Goal: Communication & Community: Ask a question

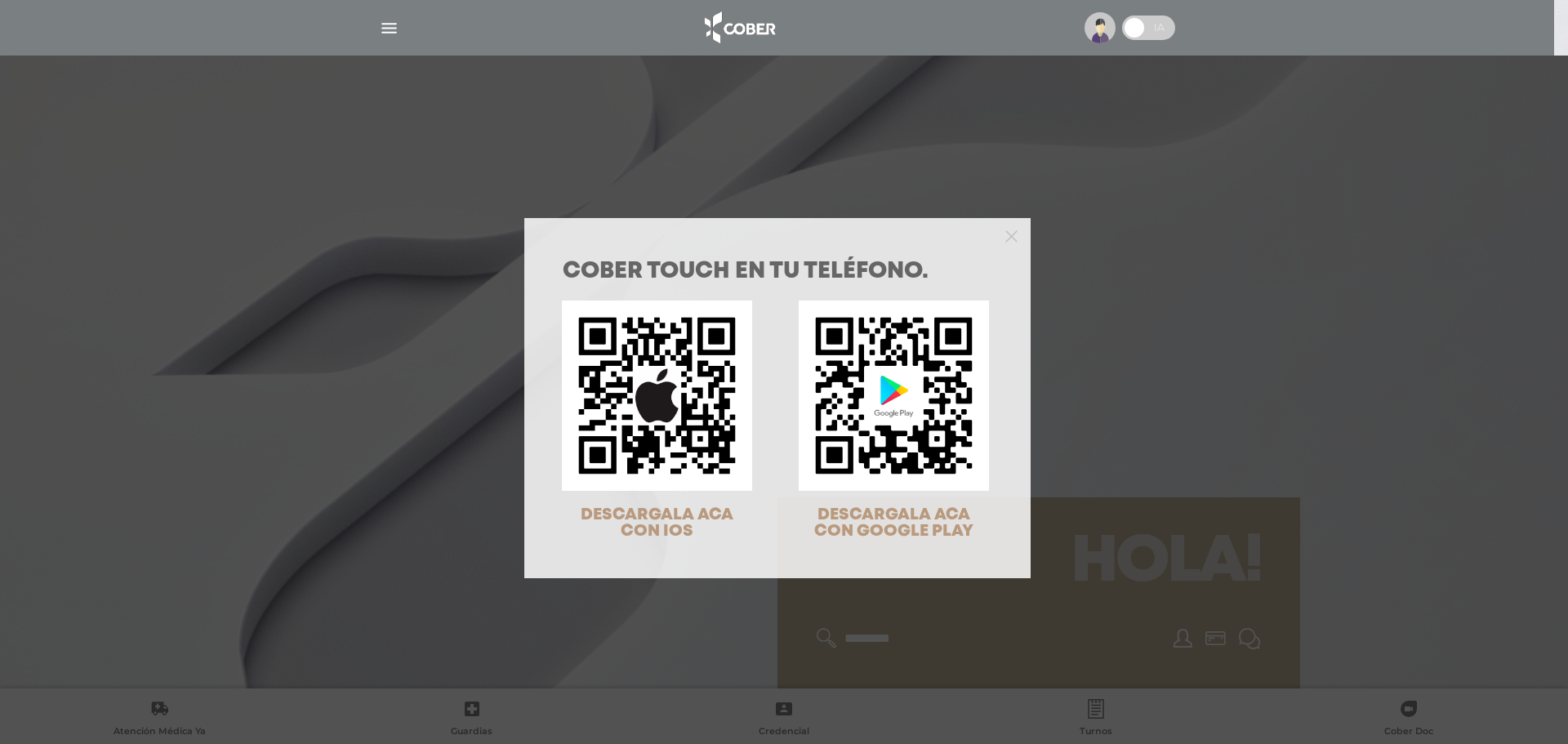
click at [1193, 195] on div "COBER TOUCH en tu teléfono. DESCARGALA ACA CON IOS DESCARGALA ACA CON GOOGLE PL…" at bounding box center [784, 372] width 1568 height 744
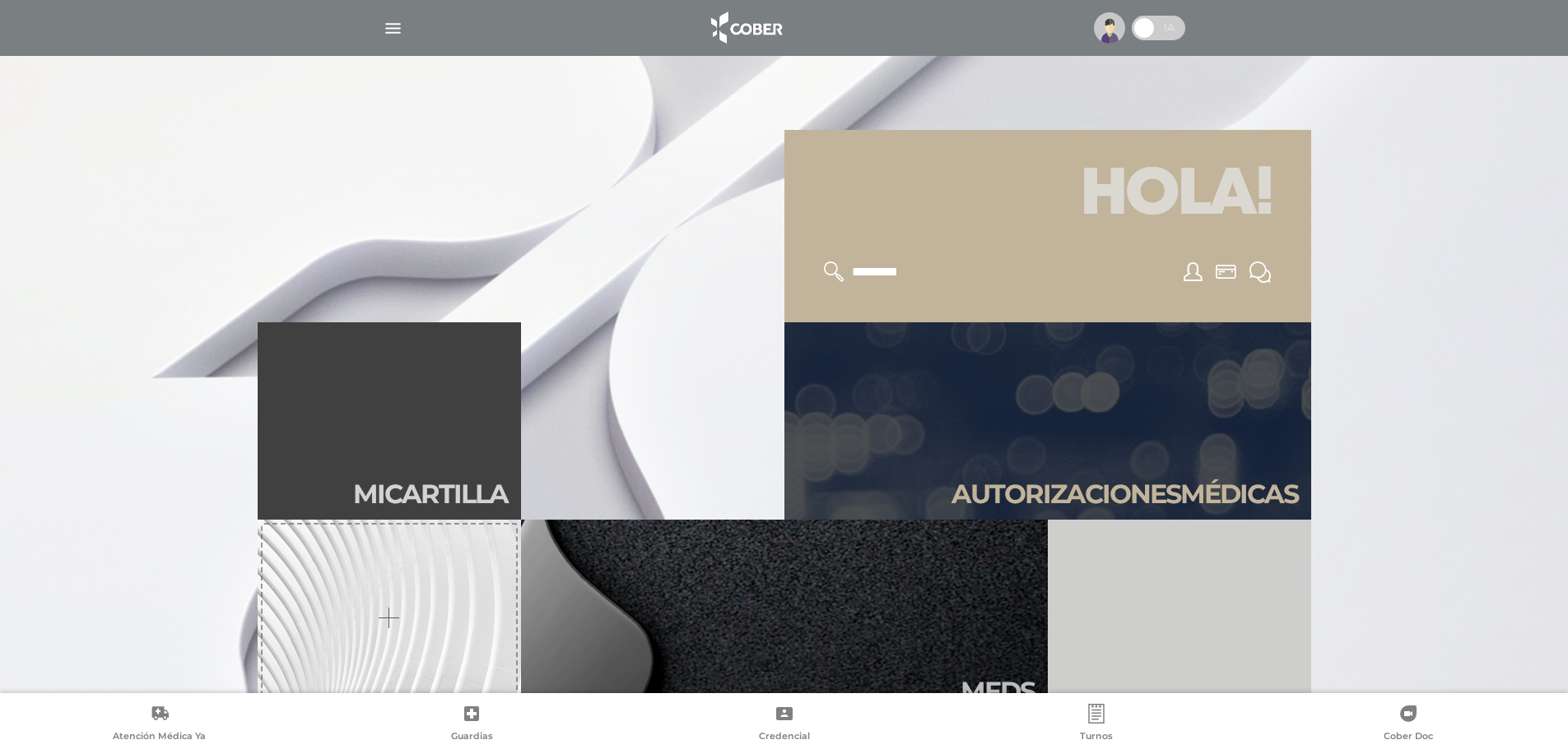
scroll to position [411, 0]
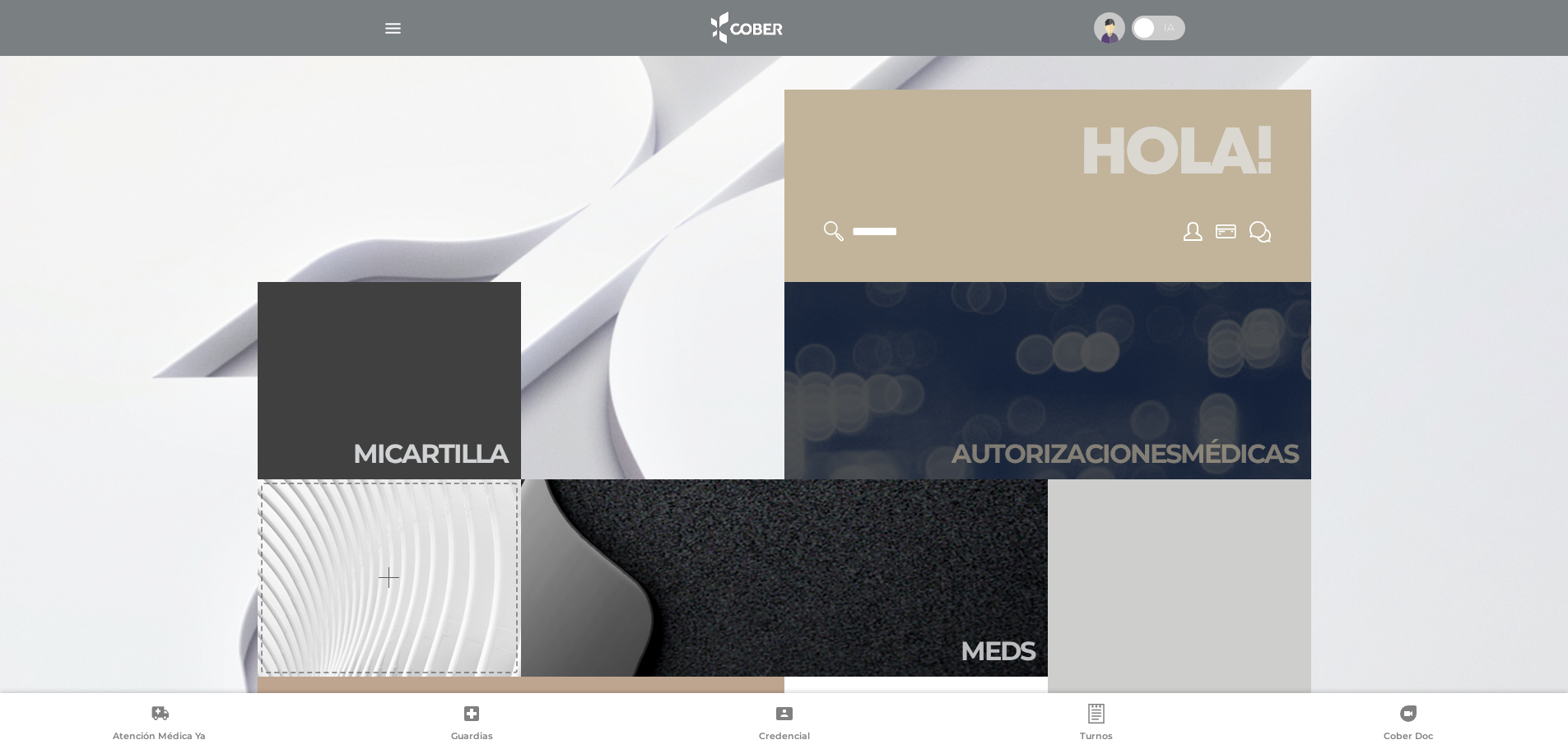
click at [1177, 350] on link "Autori zaciones médicas" at bounding box center [1048, 381] width 527 height 198
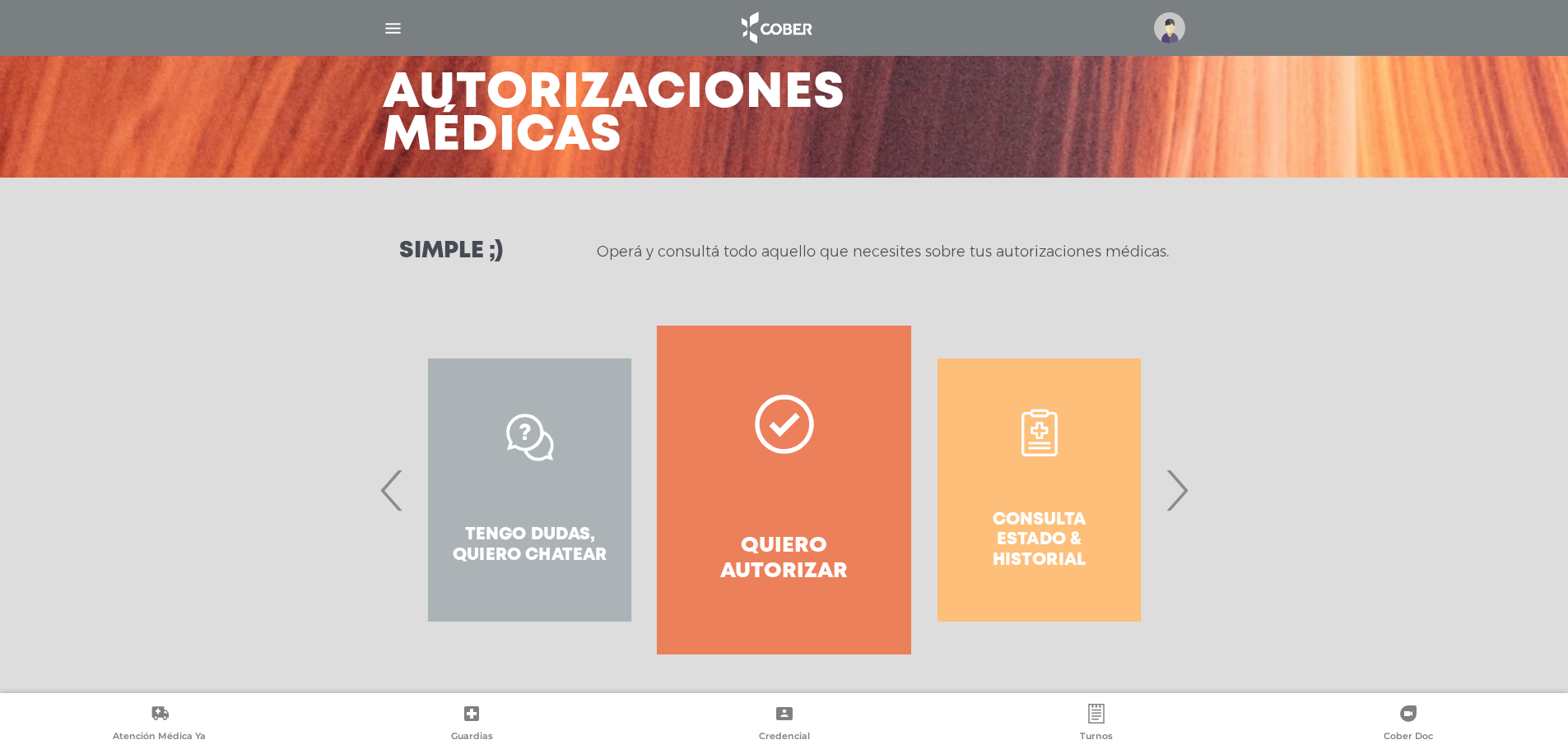
scroll to position [76, 0]
click at [1175, 483] on span "›" at bounding box center [1176, 489] width 32 height 89
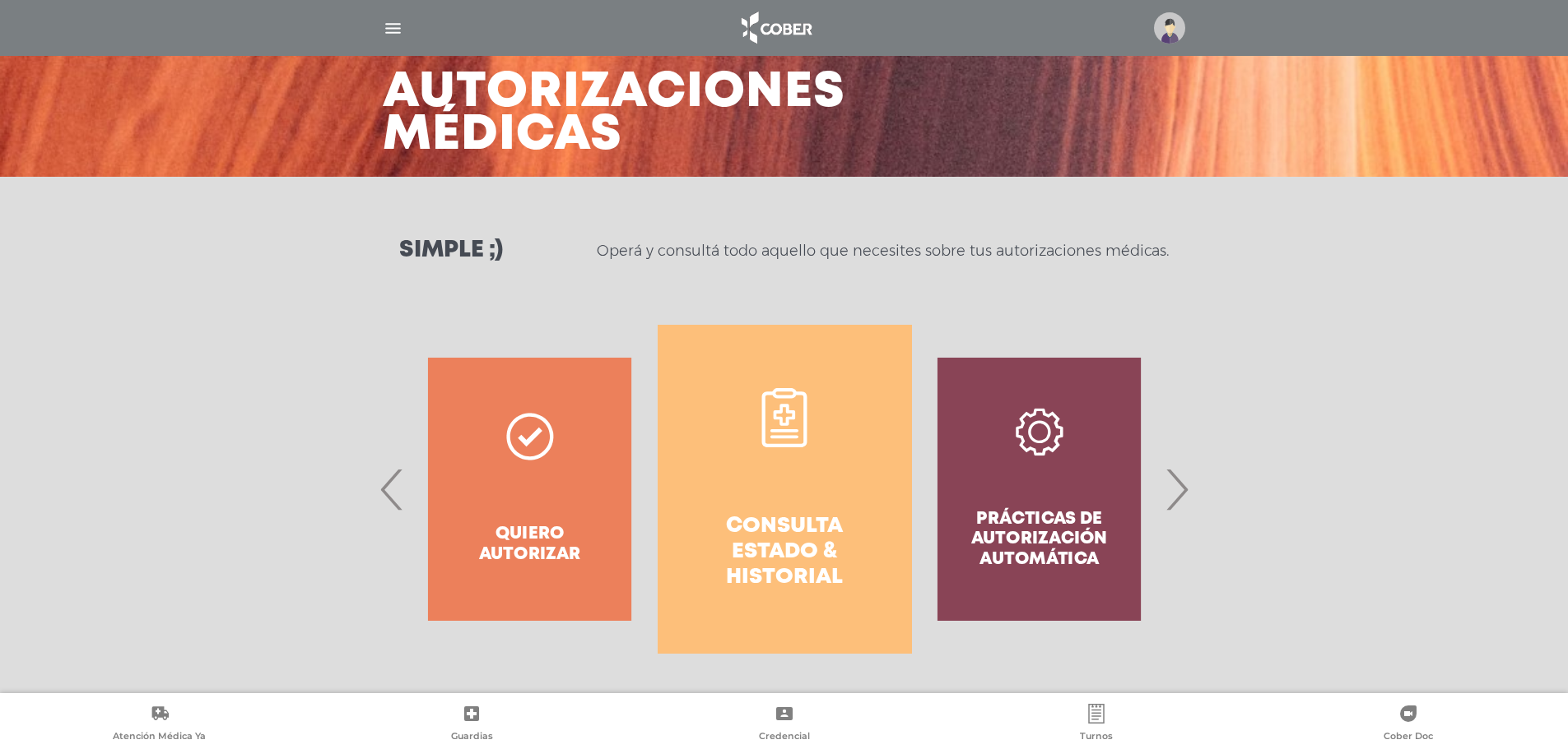
click at [761, 507] on link "Consulta estado & historial" at bounding box center [784, 489] width 254 height 329
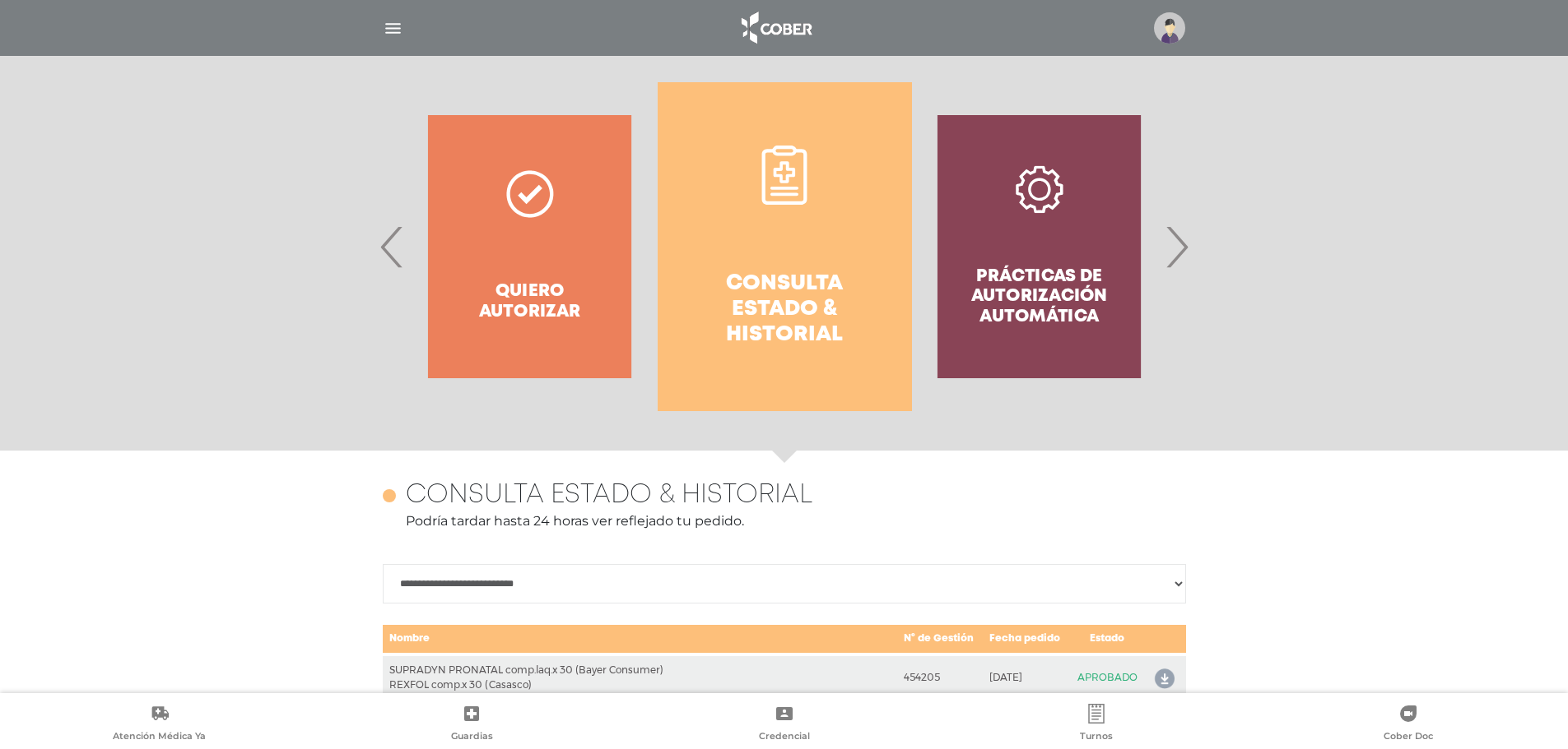
scroll to position [0, 0]
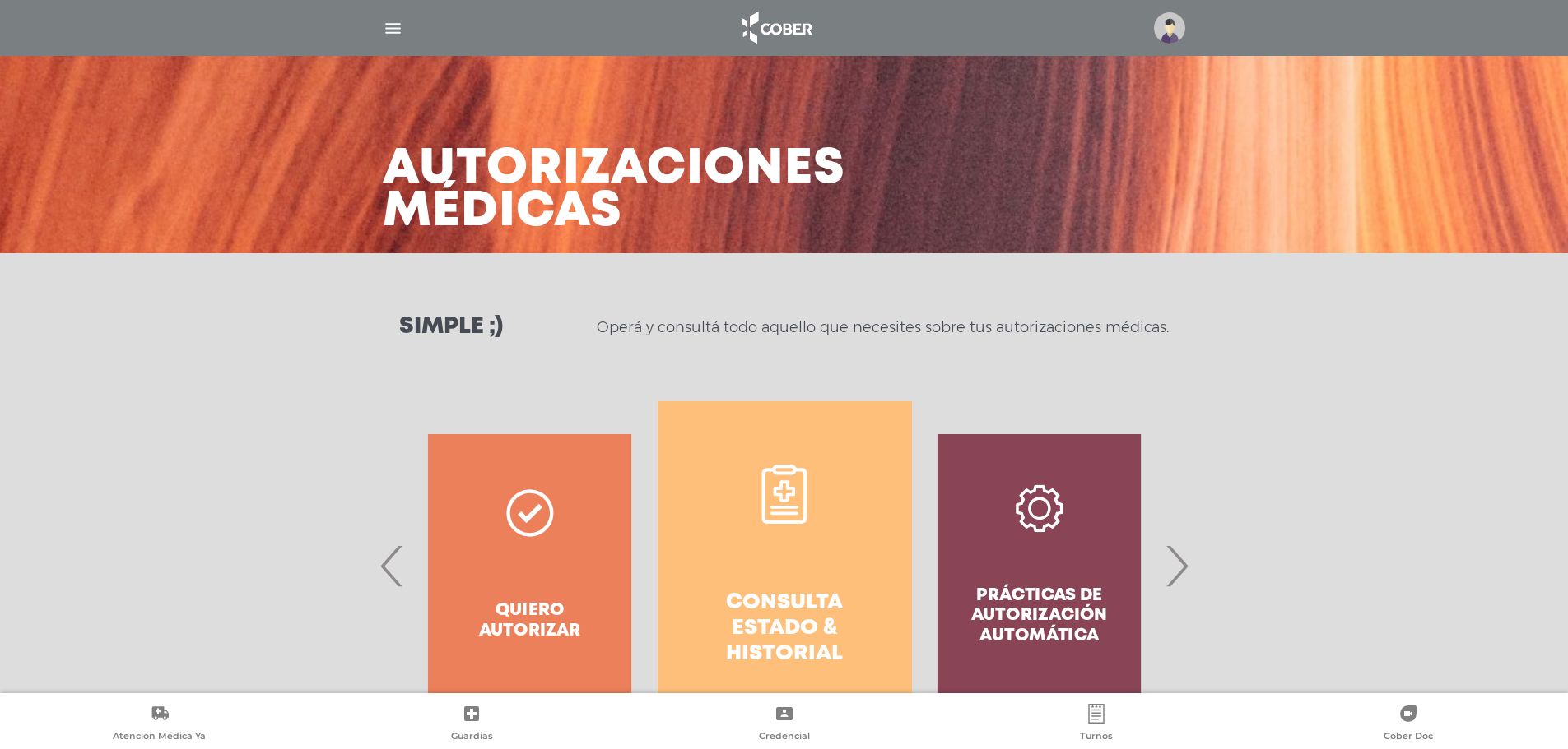
click at [388, 24] on img "button" at bounding box center [393, 28] width 21 height 21
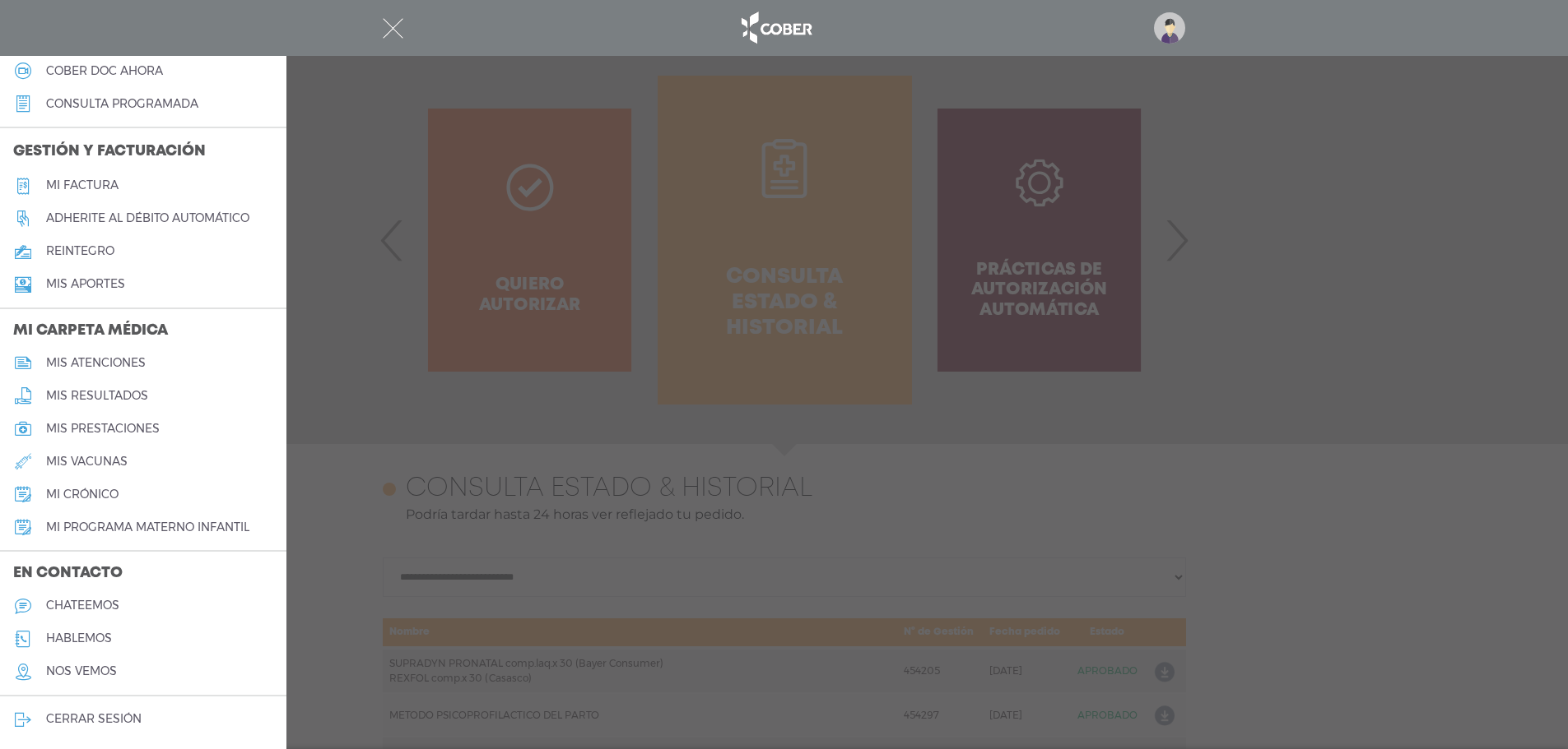
scroll to position [740, 0]
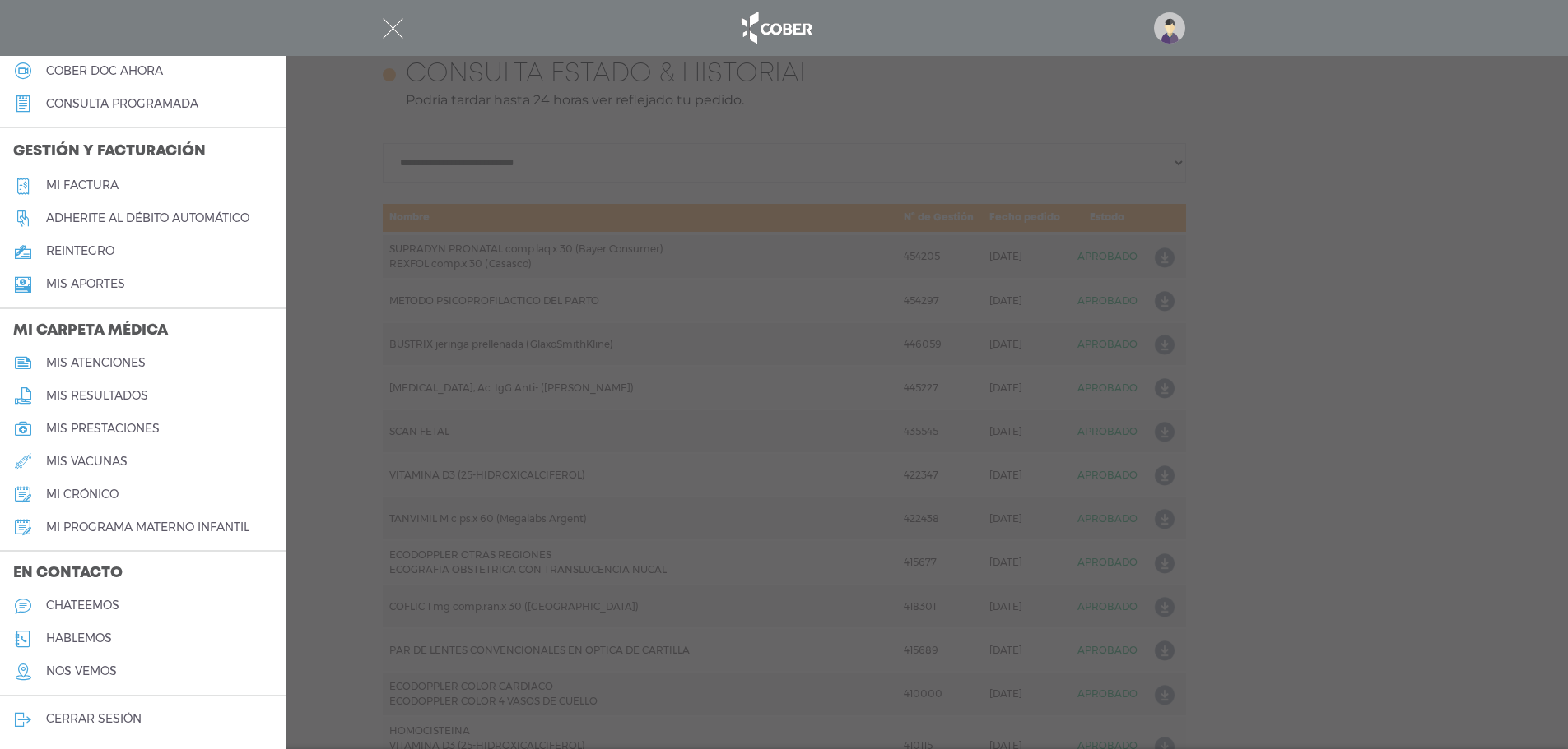
click at [93, 609] on h5 "chateemos" at bounding box center [83, 606] width 74 height 14
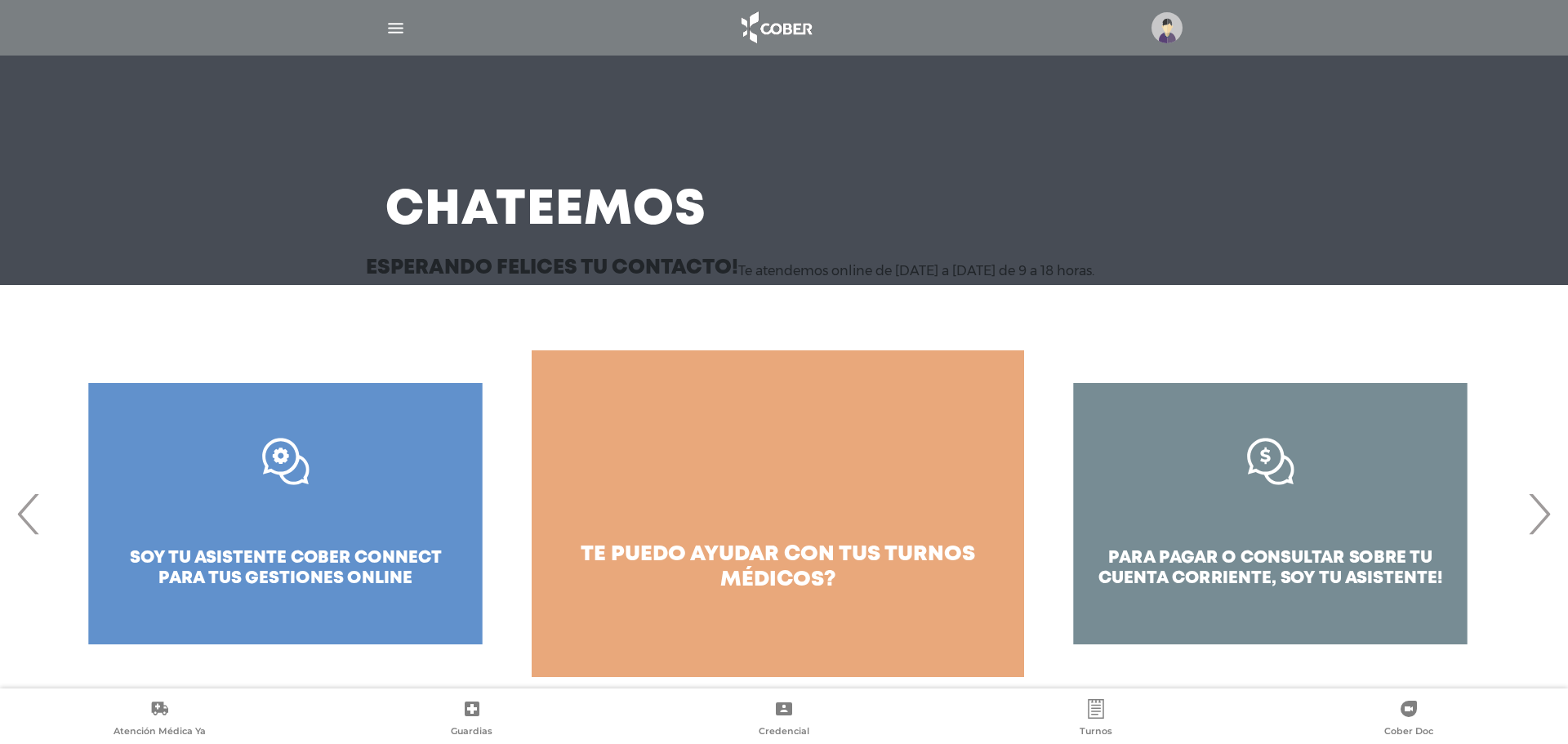
click at [1546, 538] on span "›" at bounding box center [1539, 514] width 32 height 88
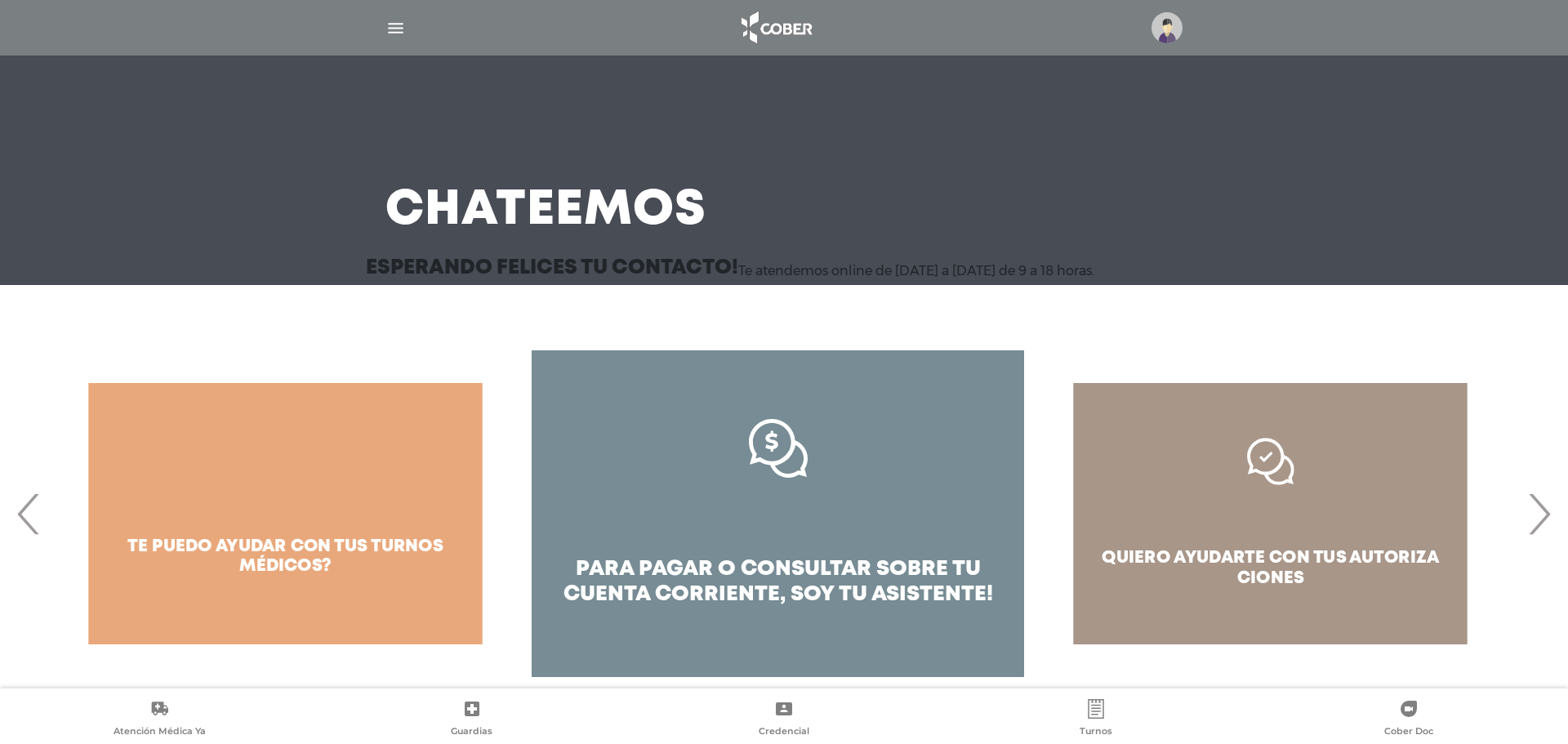
click at [1546, 538] on span "›" at bounding box center [1539, 514] width 32 height 88
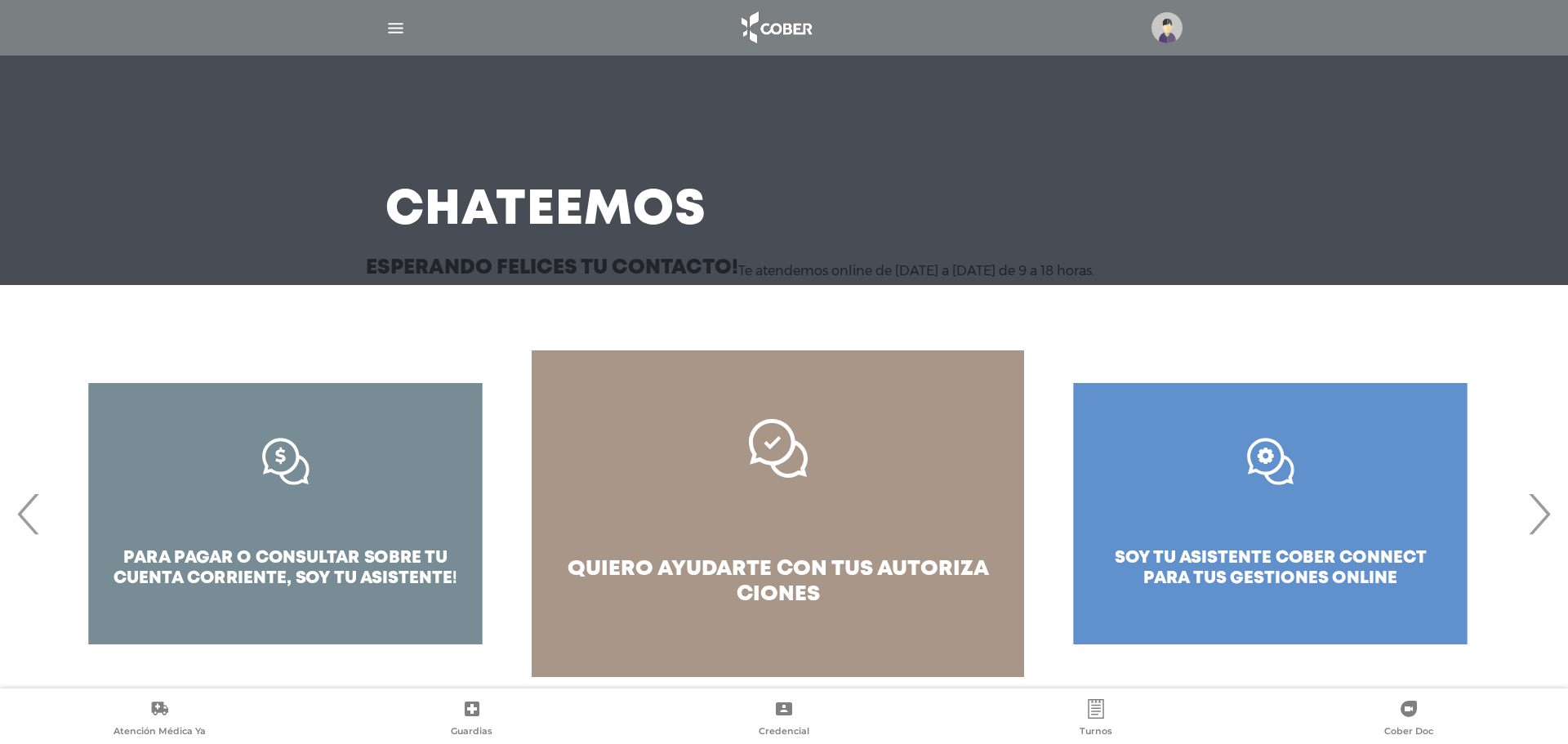
click at [1545, 539] on span "›" at bounding box center [1539, 514] width 32 height 88
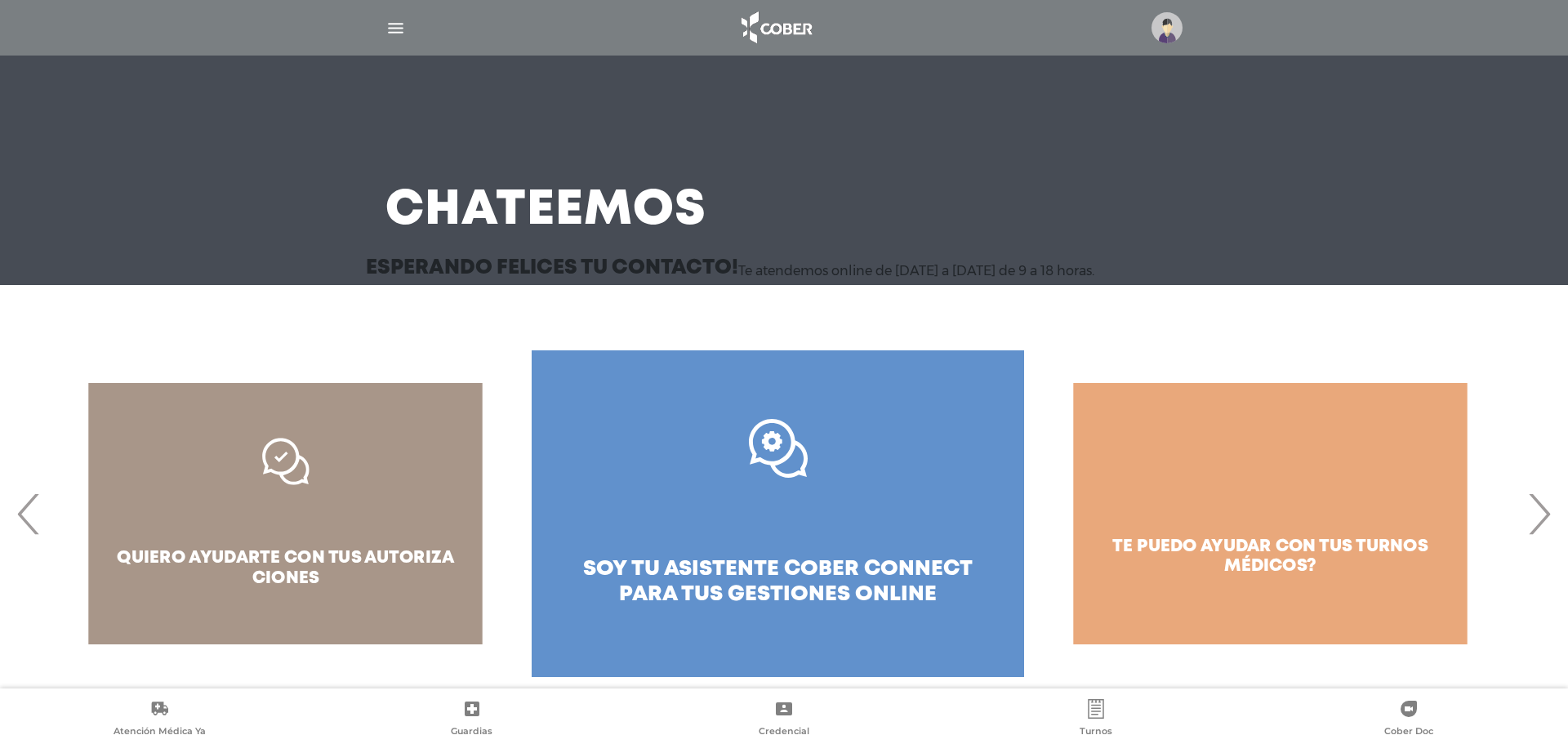
click at [821, 536] on link ".st0{fill:#FFFFFF;} soy tu asistente cober connect para tus gestiones online" at bounding box center [778, 514] width 492 height 327
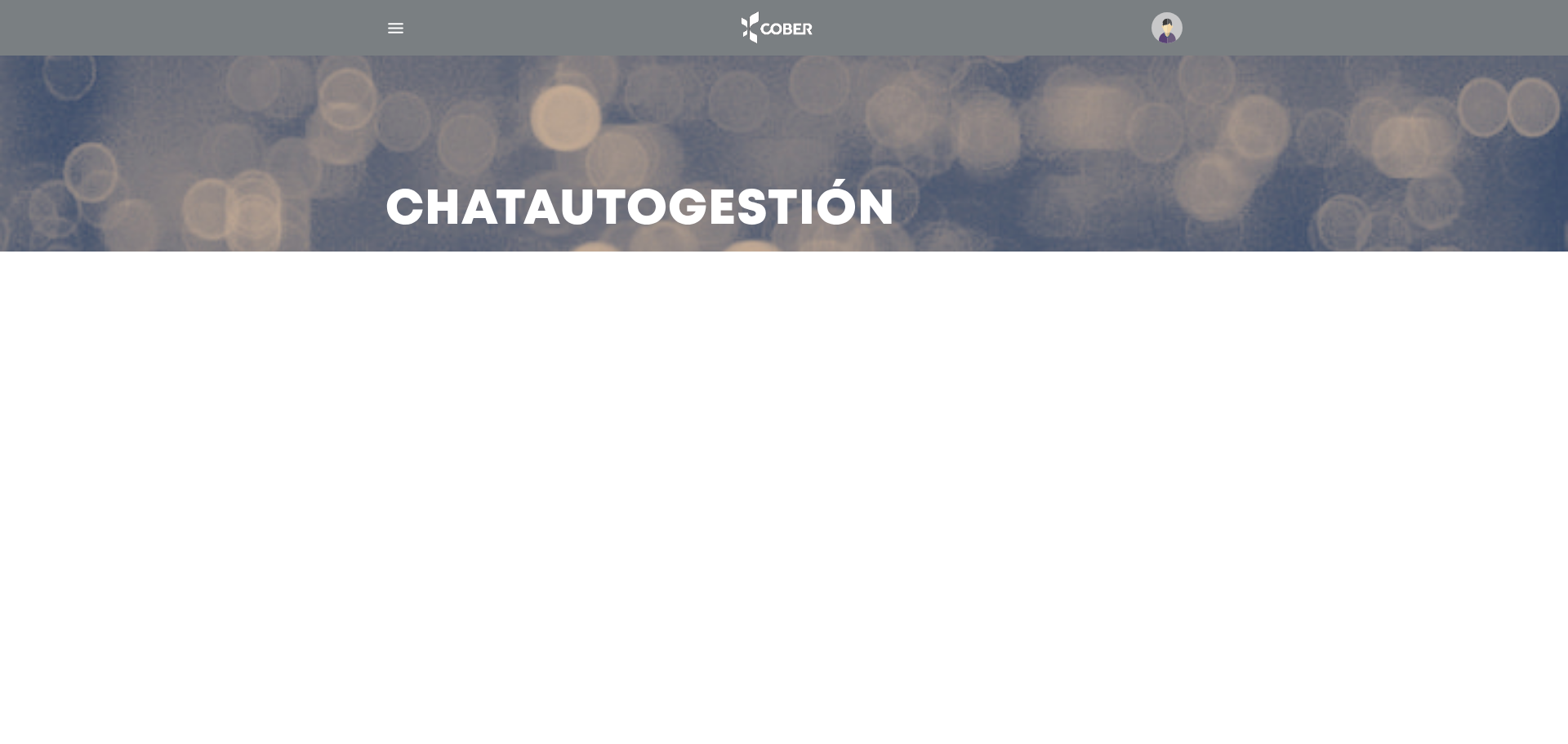
click at [344, 303] on div at bounding box center [784, 310] width 1045 height 39
click at [789, 384] on main "Chat Autogestión" at bounding box center [784, 372] width 1568 height 744
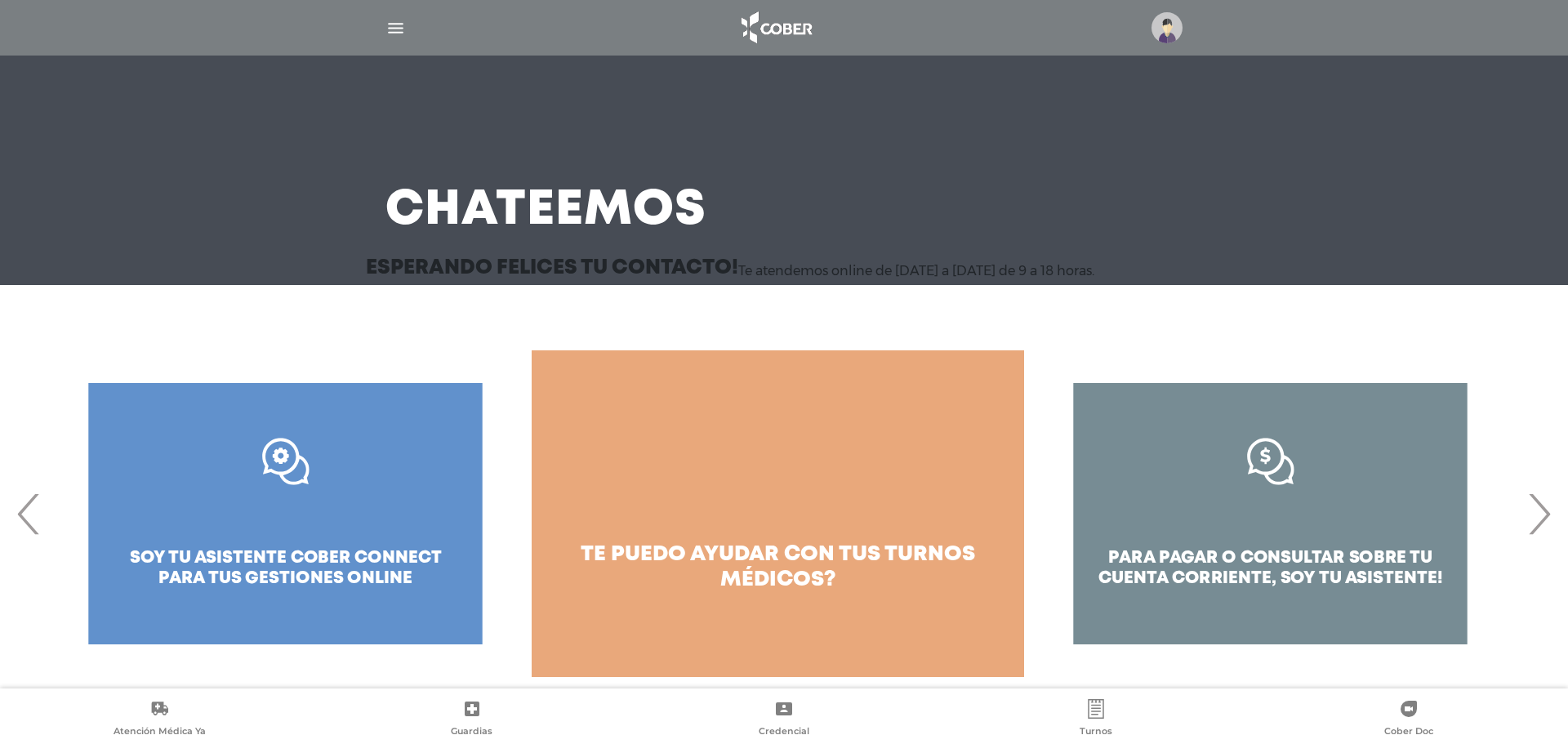
click at [1535, 514] on span "›" at bounding box center [1539, 514] width 32 height 88
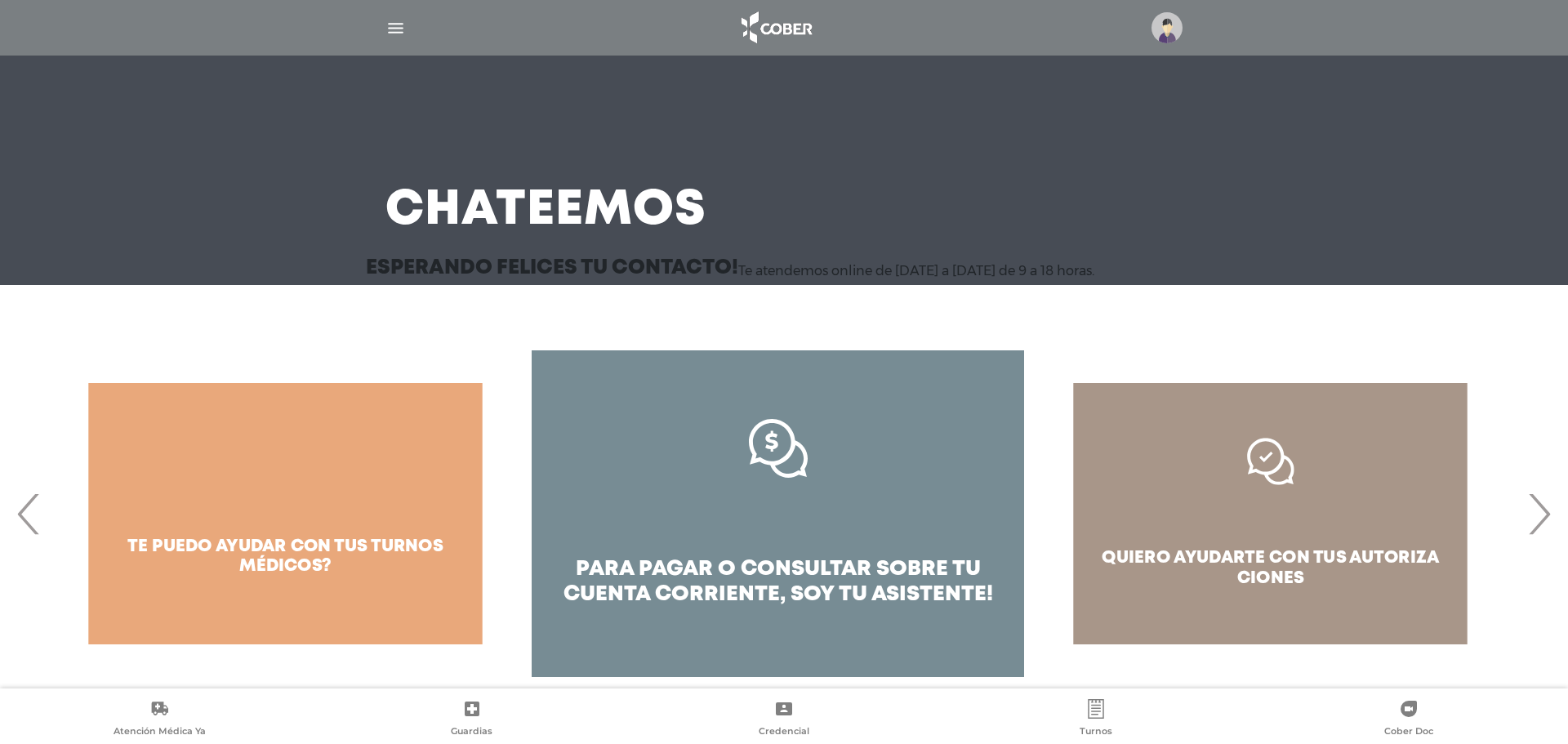
click at [1535, 514] on span "›" at bounding box center [1539, 514] width 32 height 88
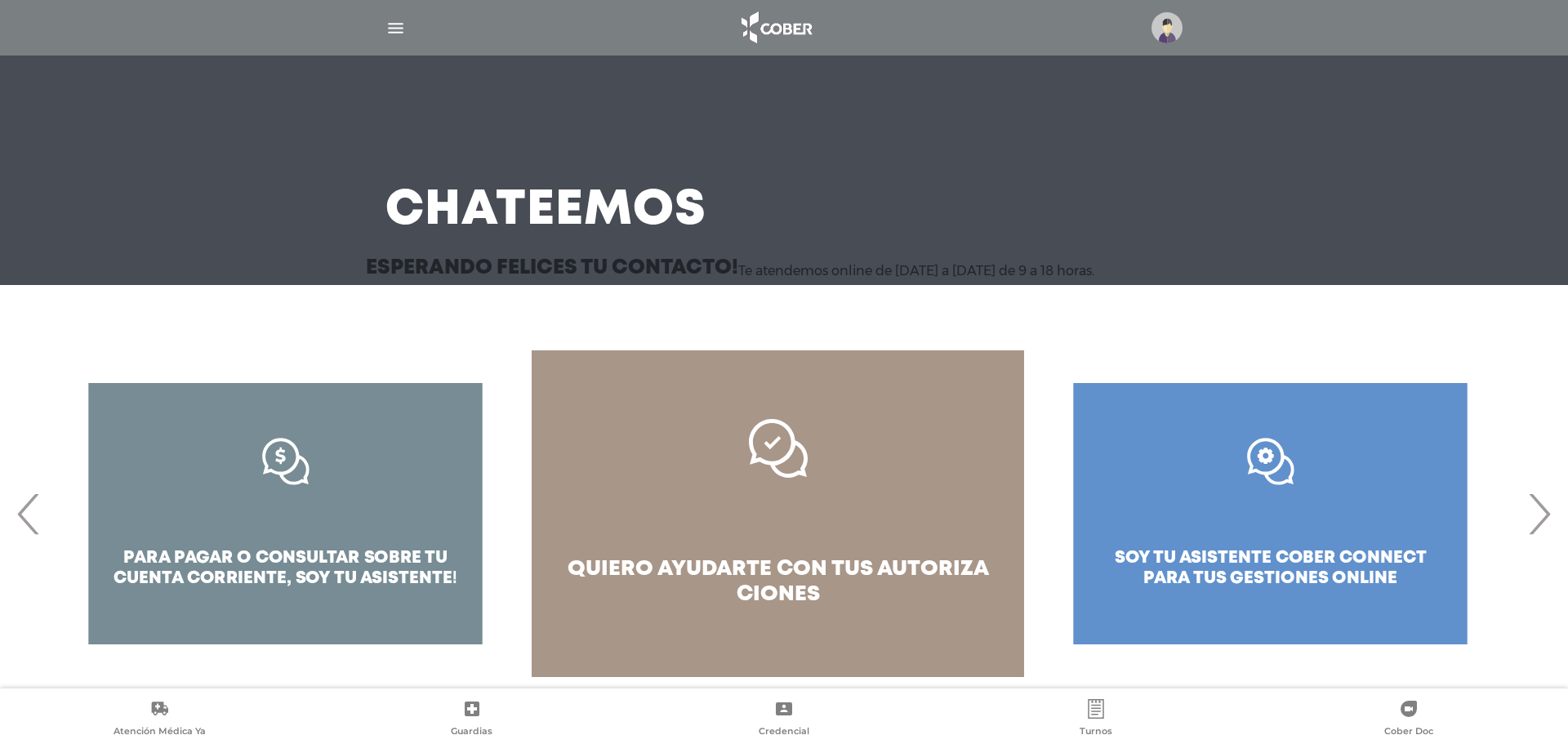
click at [664, 611] on link "quiero ayudarte con tus autoriza ciones" at bounding box center [778, 514] width 492 height 327
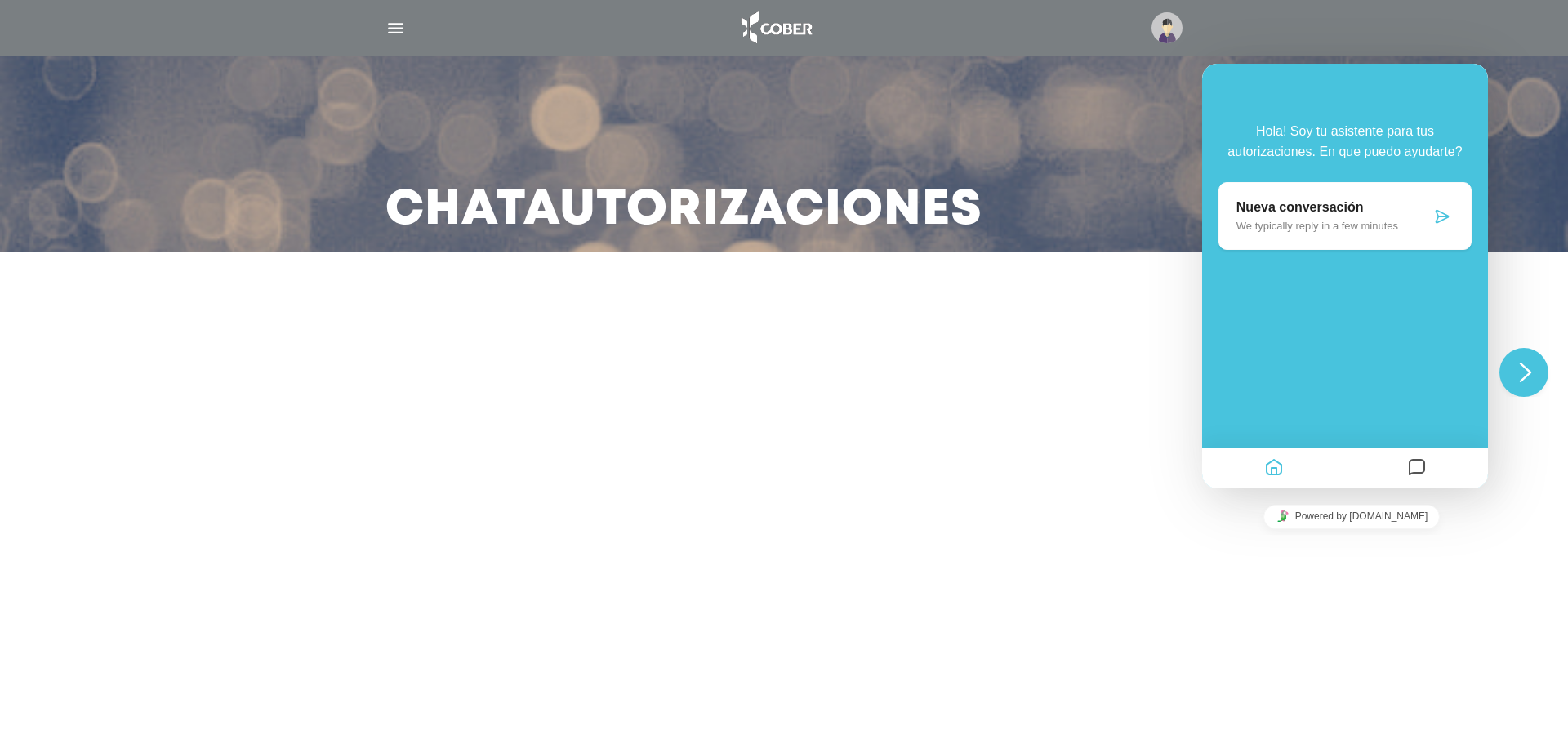
click at [1314, 227] on p "We typically reply in a few minutes" at bounding box center [1334, 226] width 194 height 12
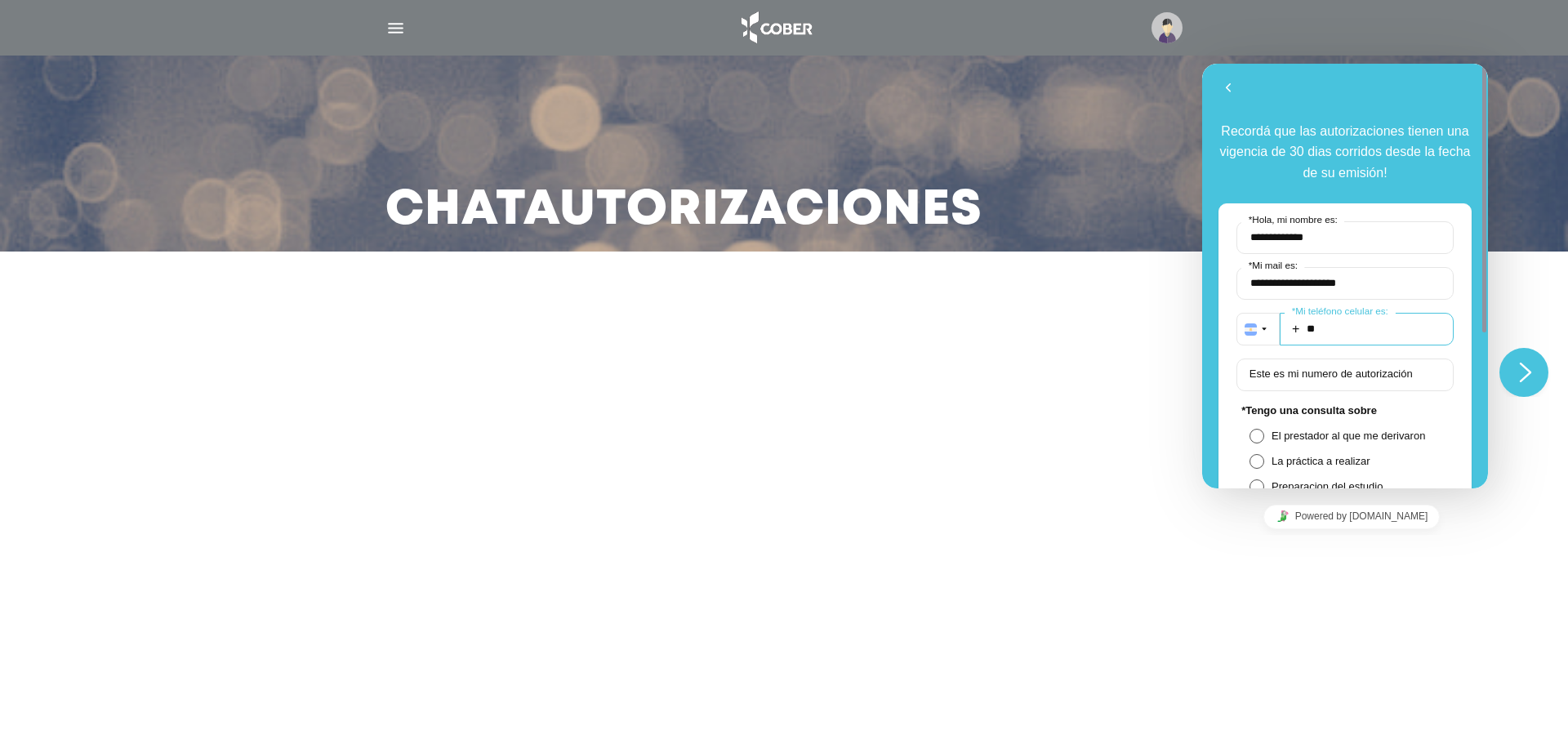
click at [1337, 335] on input "**" at bounding box center [1366, 329] width 174 height 33
type input "**********"
click at [1343, 376] on label "Este es mi numero de autorización" at bounding box center [1331, 374] width 179 height 12
click at [1343, 376] on input "Este es mi numero de autorización" at bounding box center [1346, 375] width 218 height 33
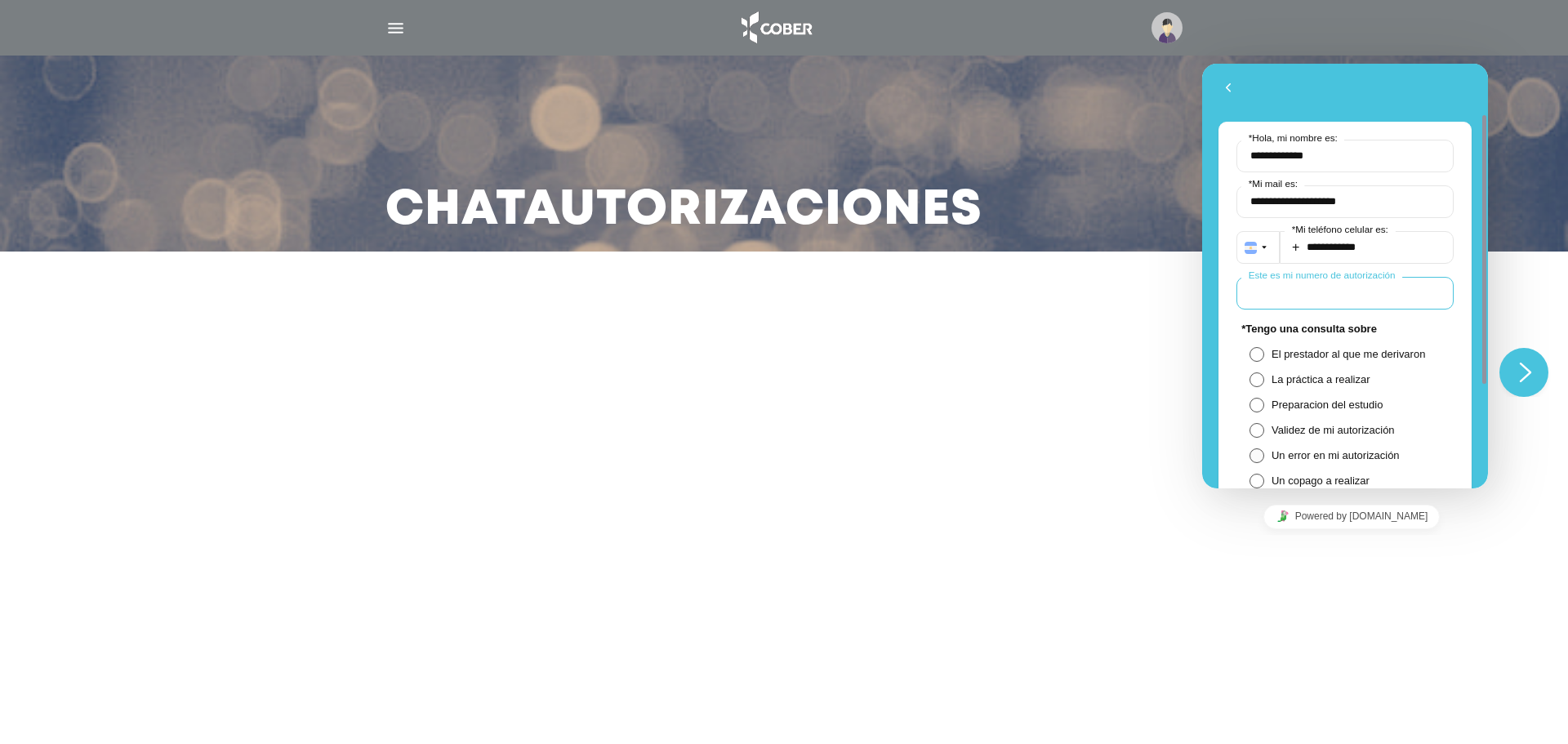
scroll to position [163, 0]
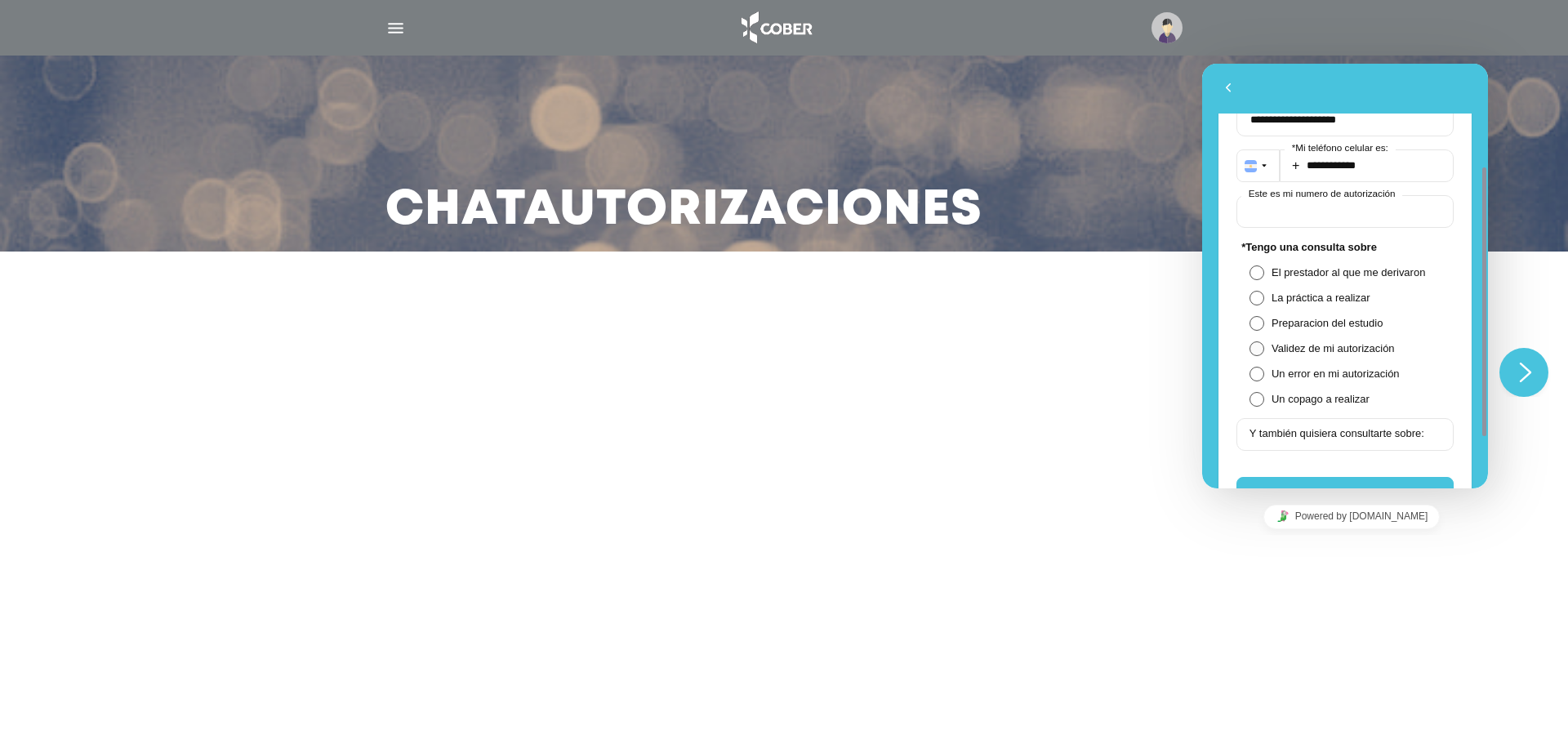
click at [1262, 343] on span at bounding box center [1257, 349] width 14 height 14
click at [1279, 430] on label "Y también quisiera consultarte sobre:" at bounding box center [1336, 434] width 190 height 12
click at [1279, 430] on input "Y también quisiera consultarte sobre:" at bounding box center [1346, 434] width 218 height 33
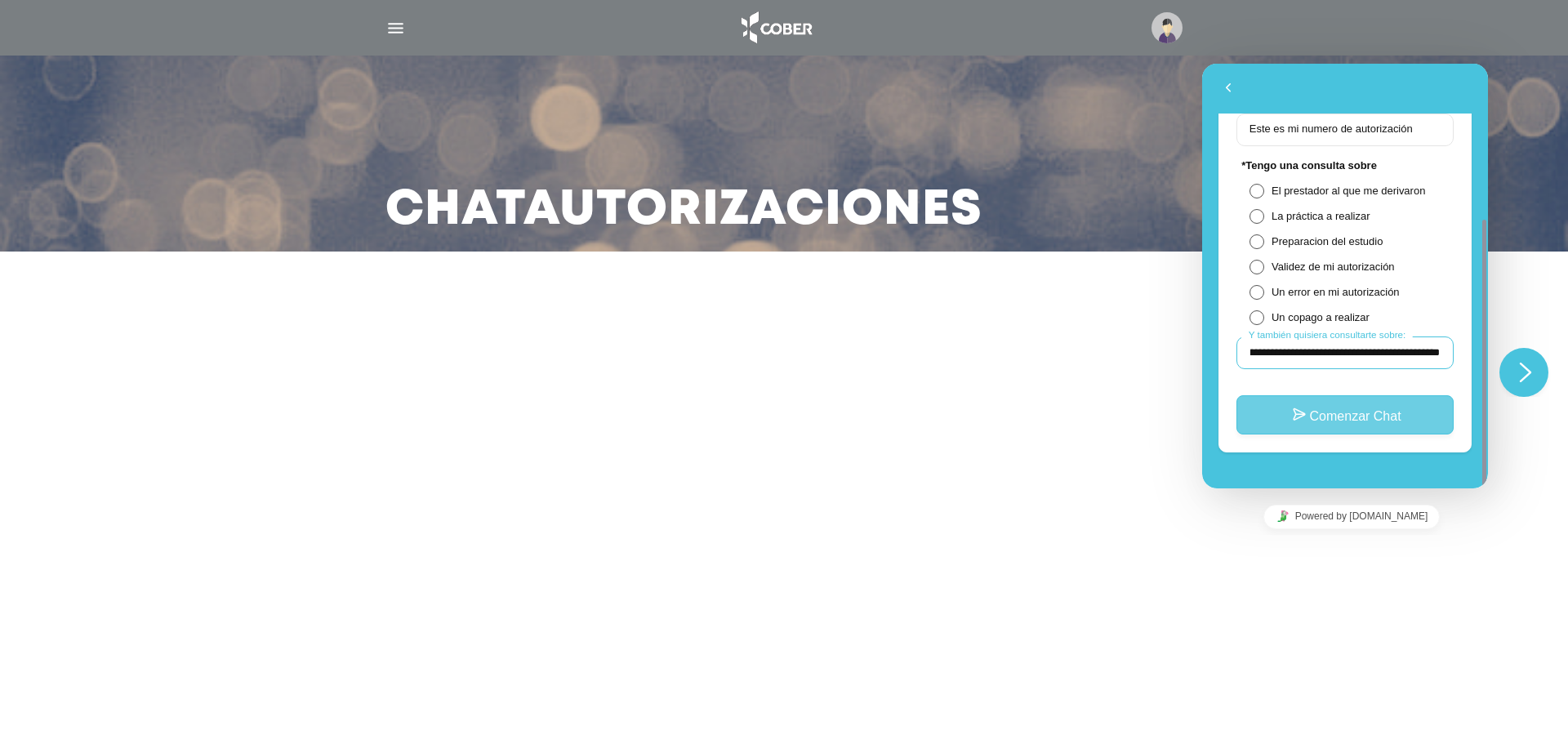
type input "**********"
click at [1288, 395] on button "Comenzar Chat" at bounding box center [1346, 415] width 218 height 39
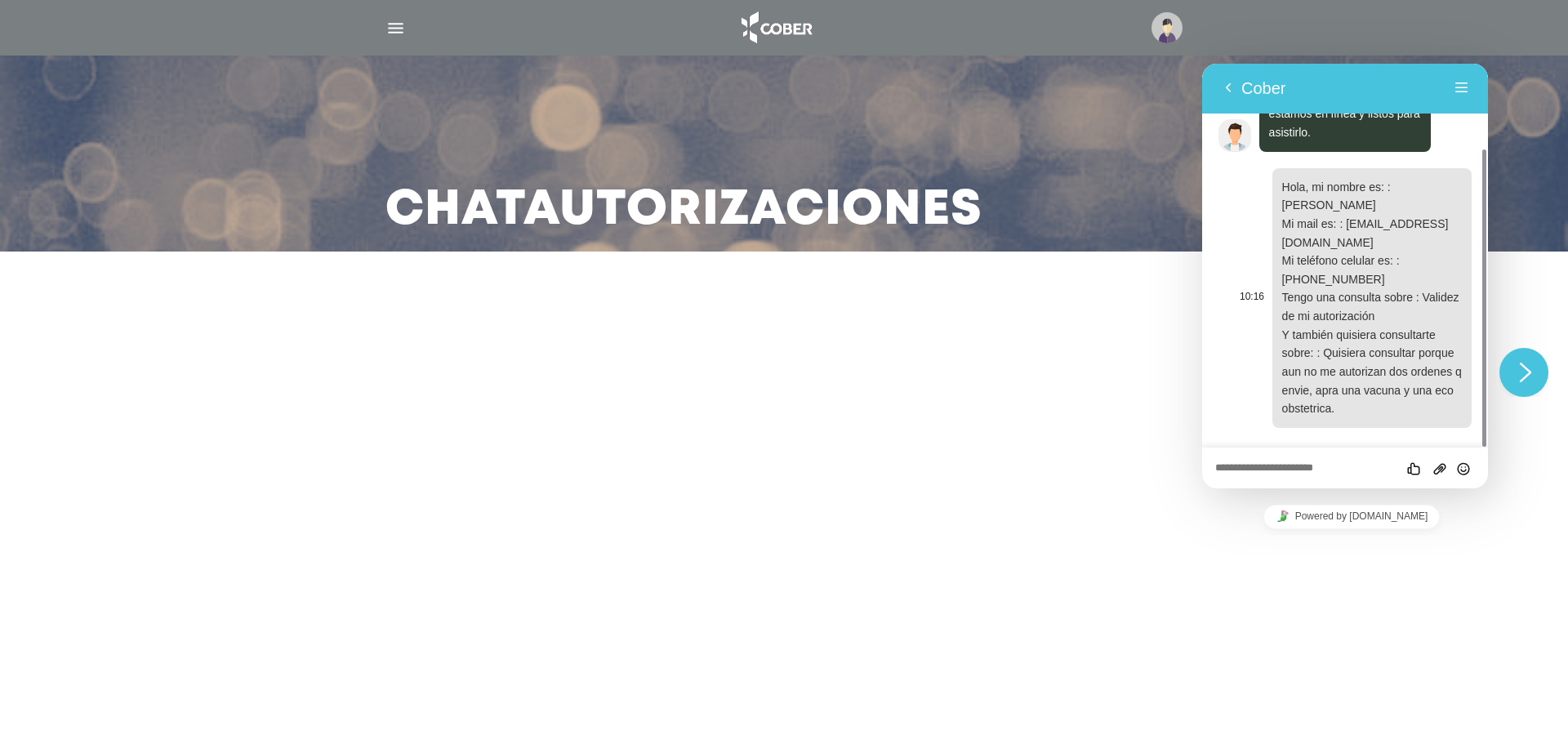
scroll to position [102, 0]
